Goal: Find specific page/section: Find specific page/section

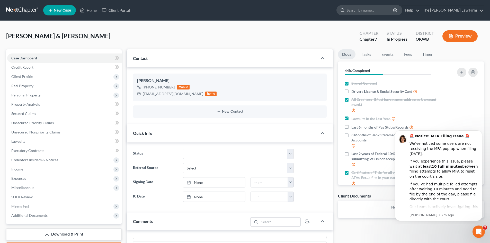
click at [385, 8] on input "search" at bounding box center [370, 10] width 47 height 10
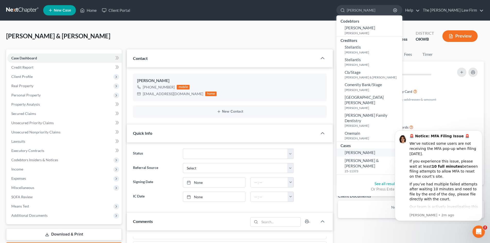
type input "[PERSON_NAME]"
click at [375, 150] on span "[PERSON_NAME]" at bounding box center [360, 152] width 31 height 5
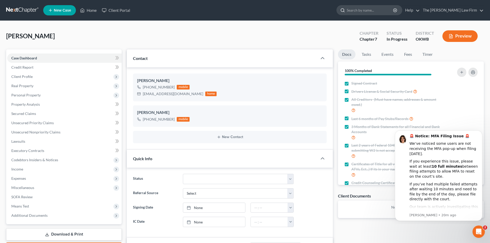
click at [374, 10] on input "search" at bounding box center [370, 10] width 47 height 10
click at [379, 11] on input "search" at bounding box center [370, 10] width 47 height 10
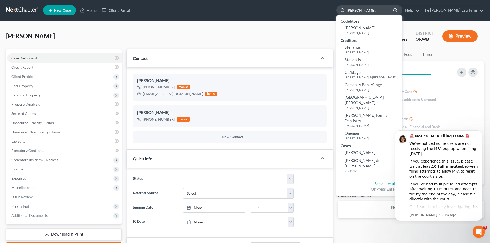
click at [384, 10] on input "[PERSON_NAME]," at bounding box center [370, 10] width 47 height 10
type input "s"
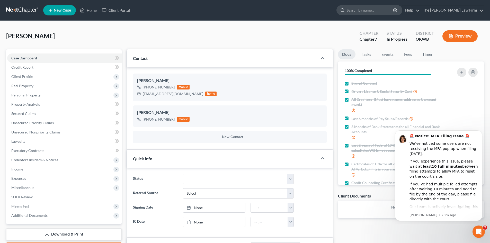
click at [377, 9] on input "search" at bounding box center [370, 10] width 47 height 10
